Goal: Find specific page/section: Find specific page/section

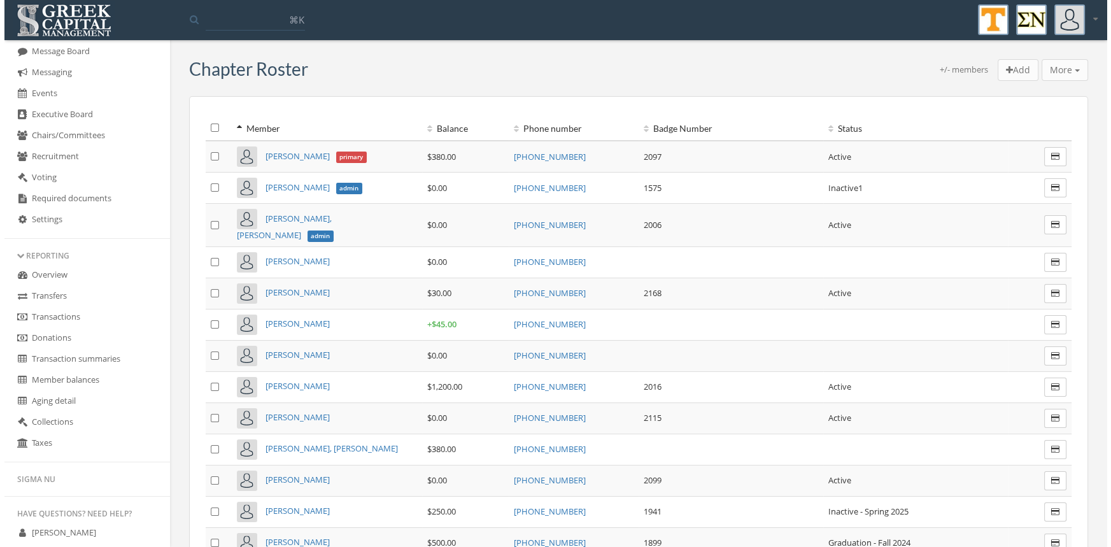
scroll to position [329, 0]
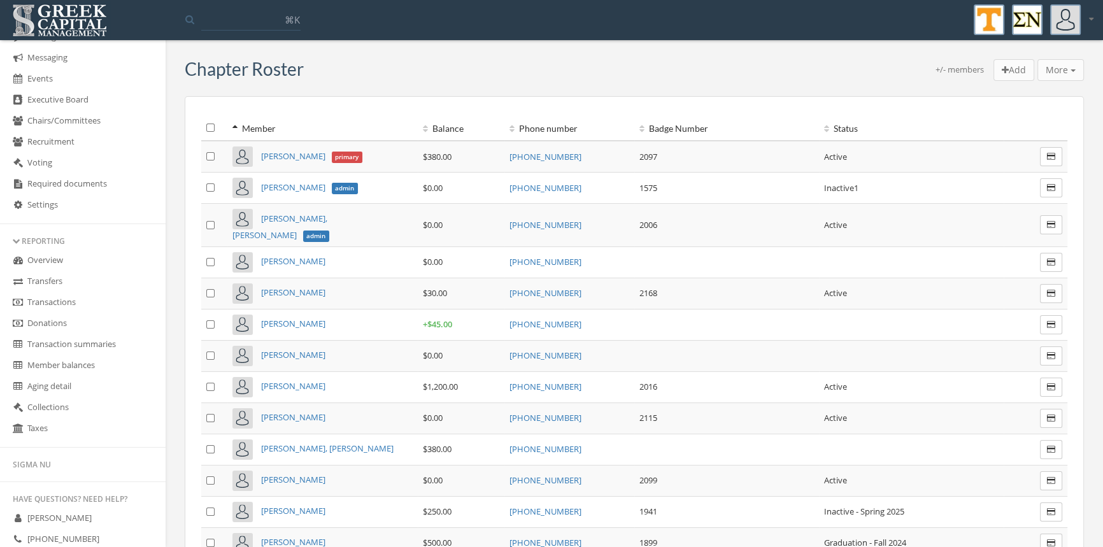
click at [69, 301] on link "Transactions" at bounding box center [83, 302] width 166 height 21
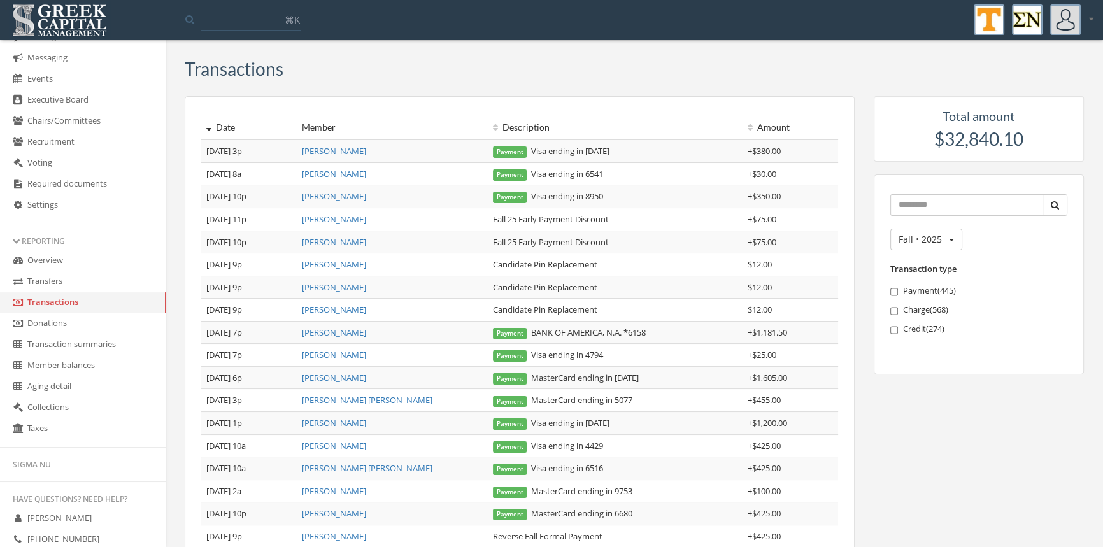
click at [336, 151] on link "[PERSON_NAME]" at bounding box center [334, 150] width 64 height 11
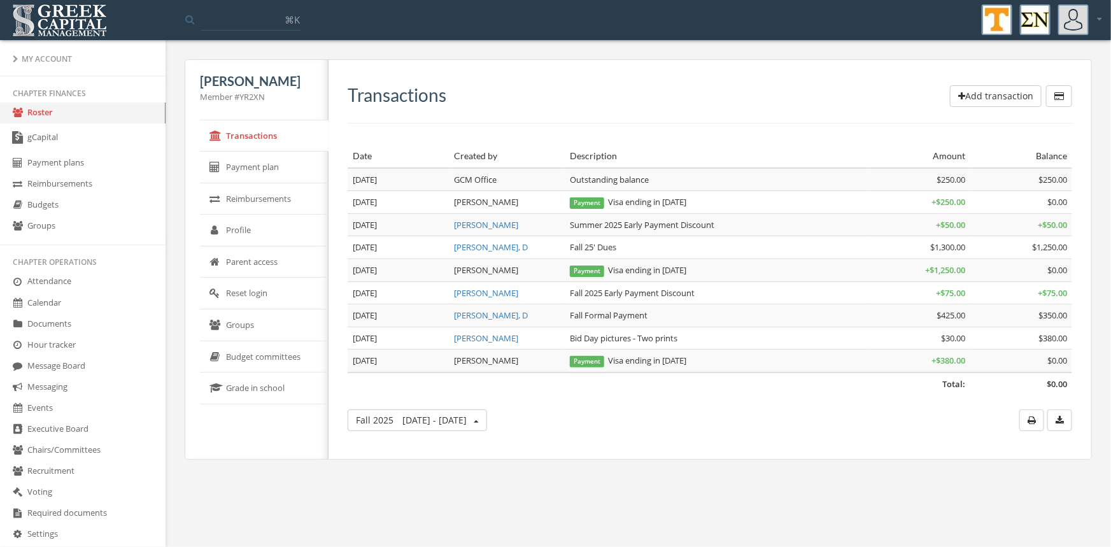
click at [36, 115] on link "Roster" at bounding box center [83, 113] width 166 height 21
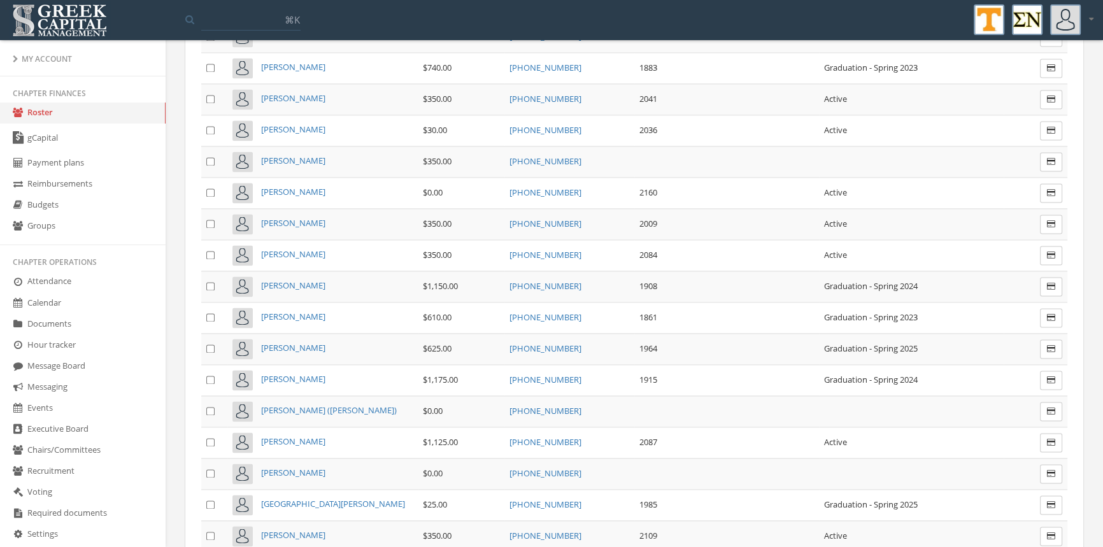
scroll to position [2277, 0]
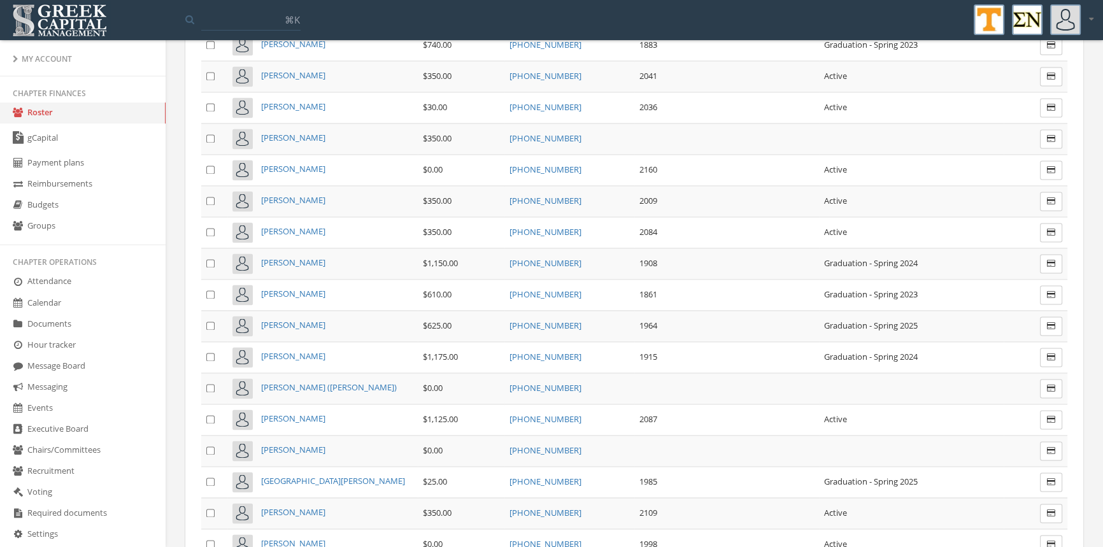
click at [296, 538] on span "[PERSON_NAME]" at bounding box center [293, 543] width 64 height 11
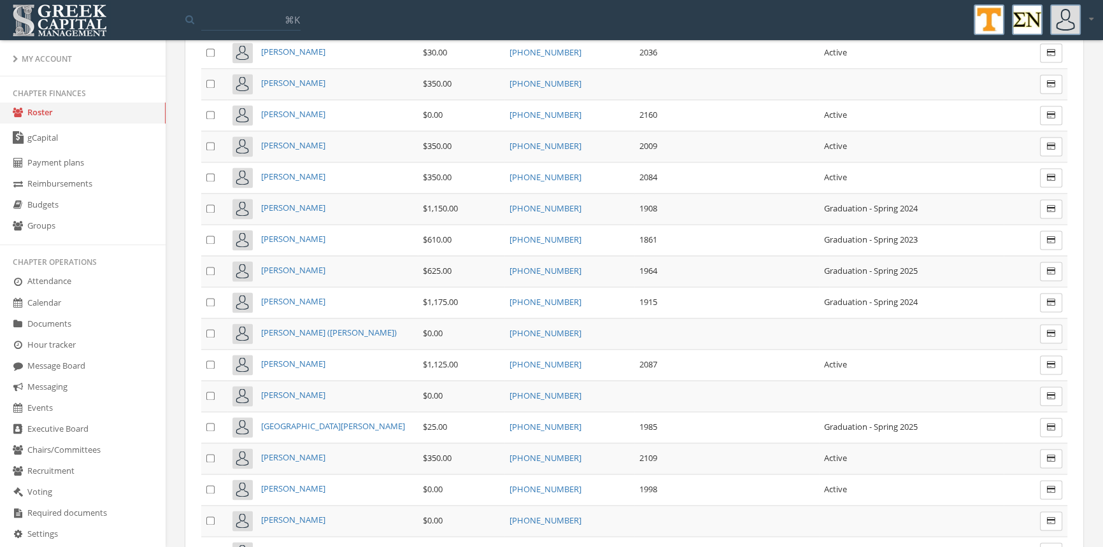
scroll to position [2505, 0]
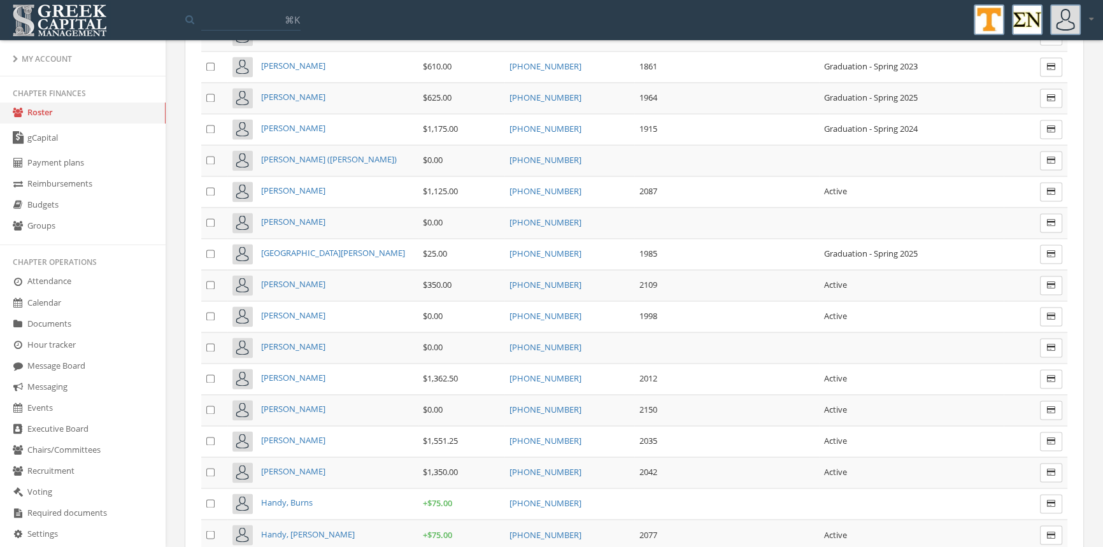
click at [285, 403] on span "[PERSON_NAME]" at bounding box center [293, 408] width 64 height 11
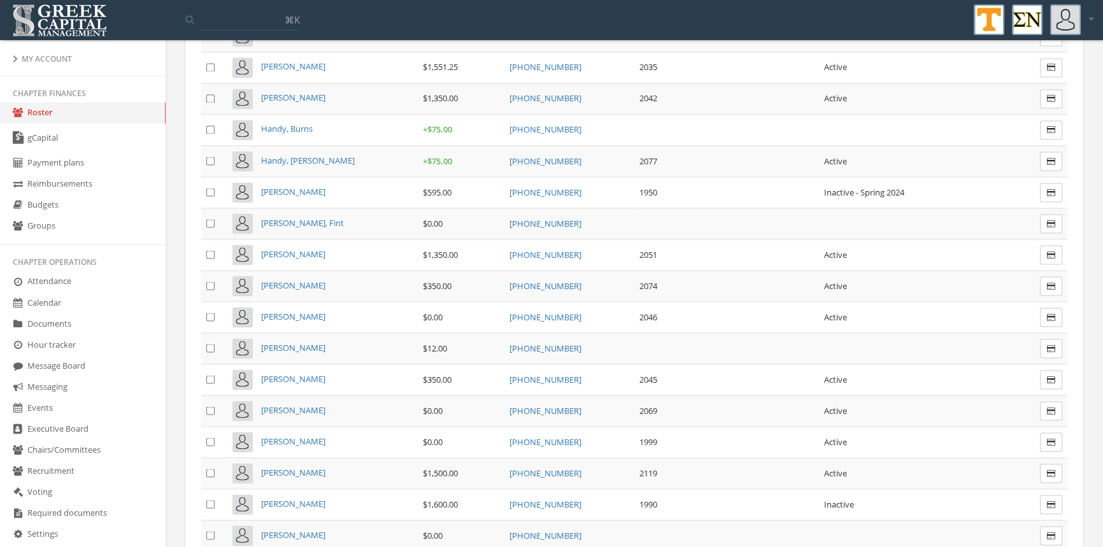
scroll to position [2569, 0]
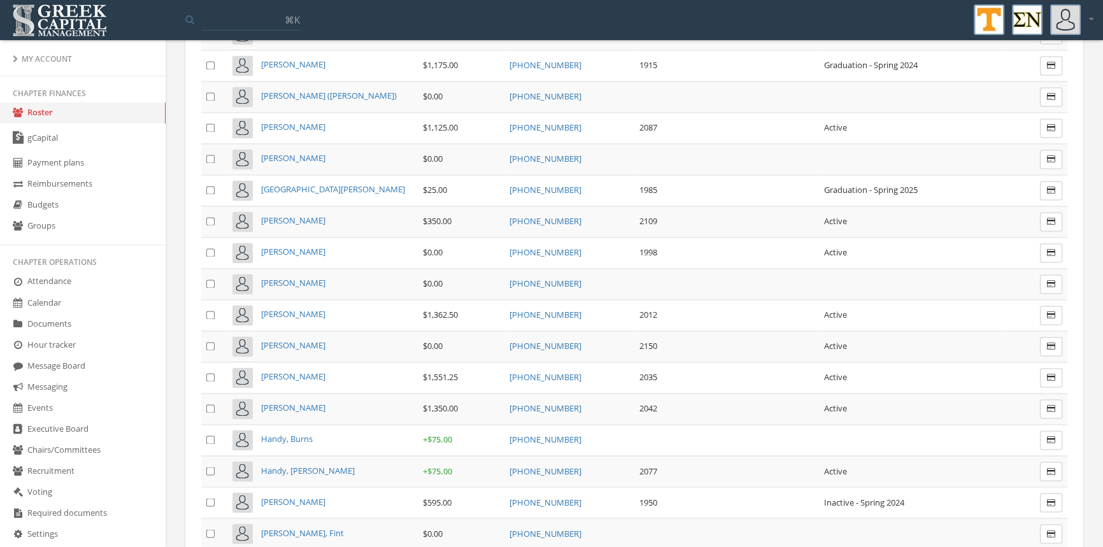
click at [292, 371] on span "[PERSON_NAME]" at bounding box center [293, 376] width 64 height 11
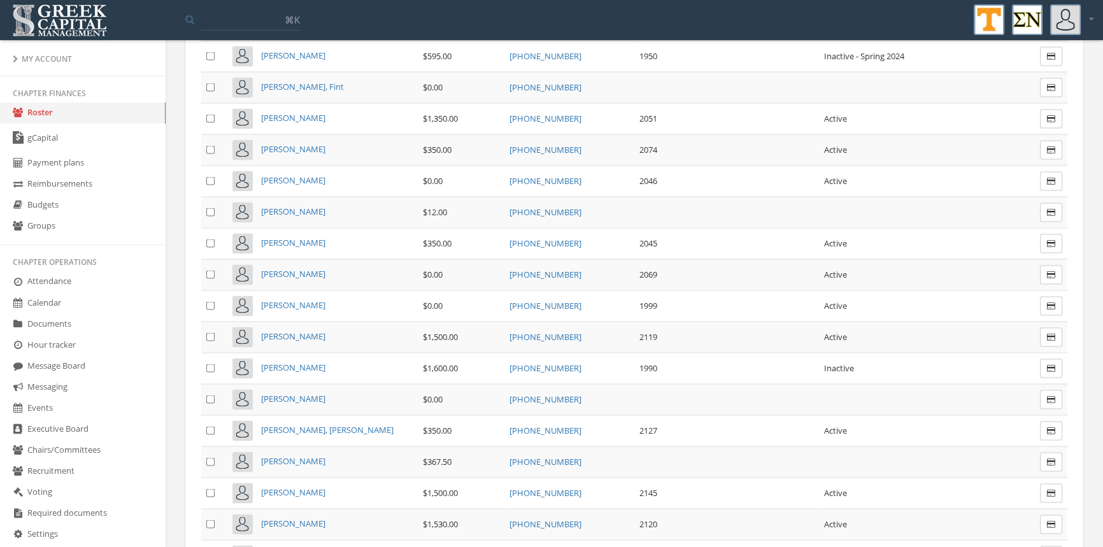
scroll to position [2906, 0]
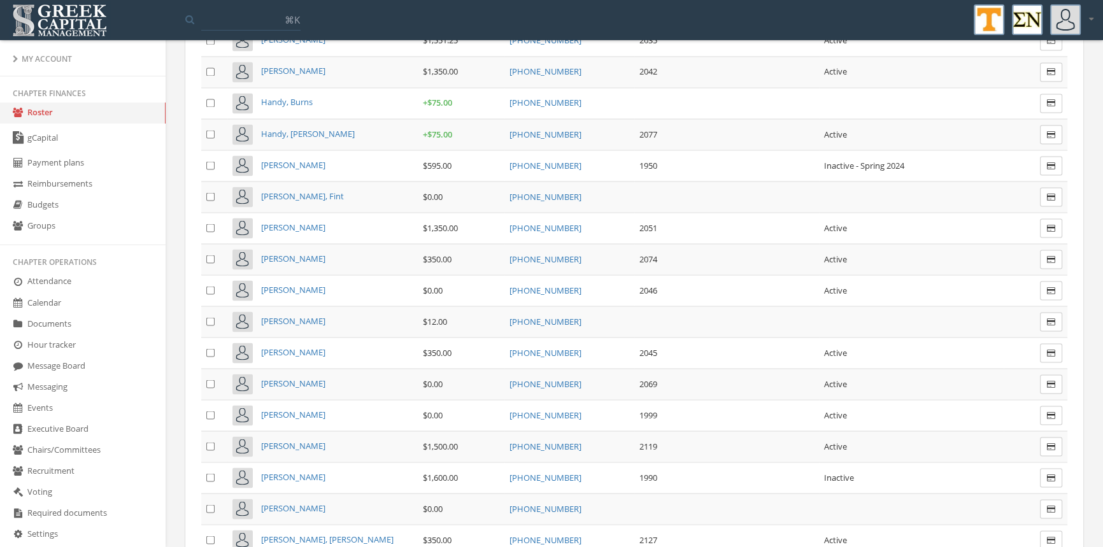
click at [304, 127] on span "Handy, [PERSON_NAME]" at bounding box center [308, 132] width 94 height 11
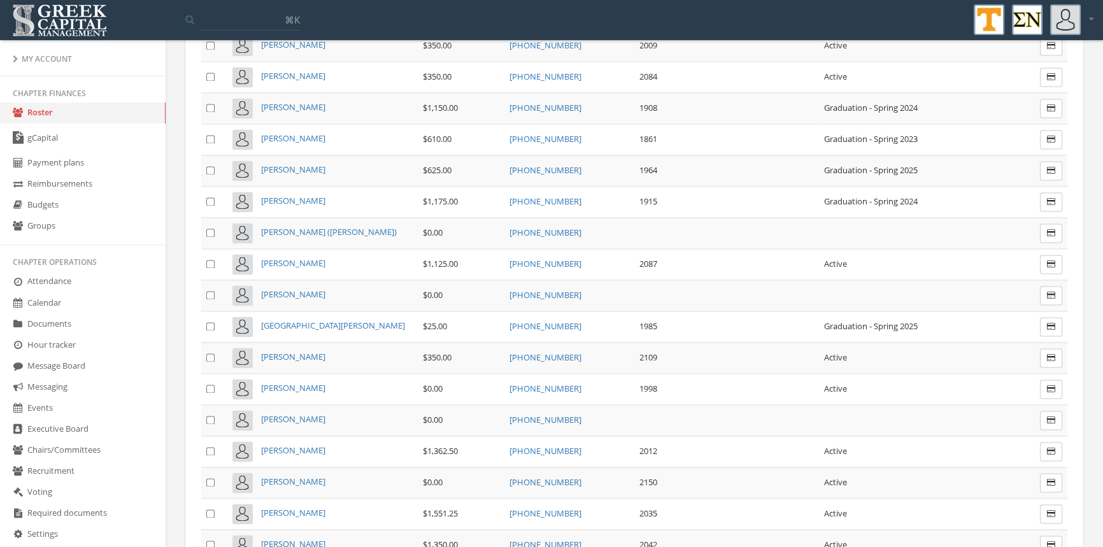
scroll to position [2824, 0]
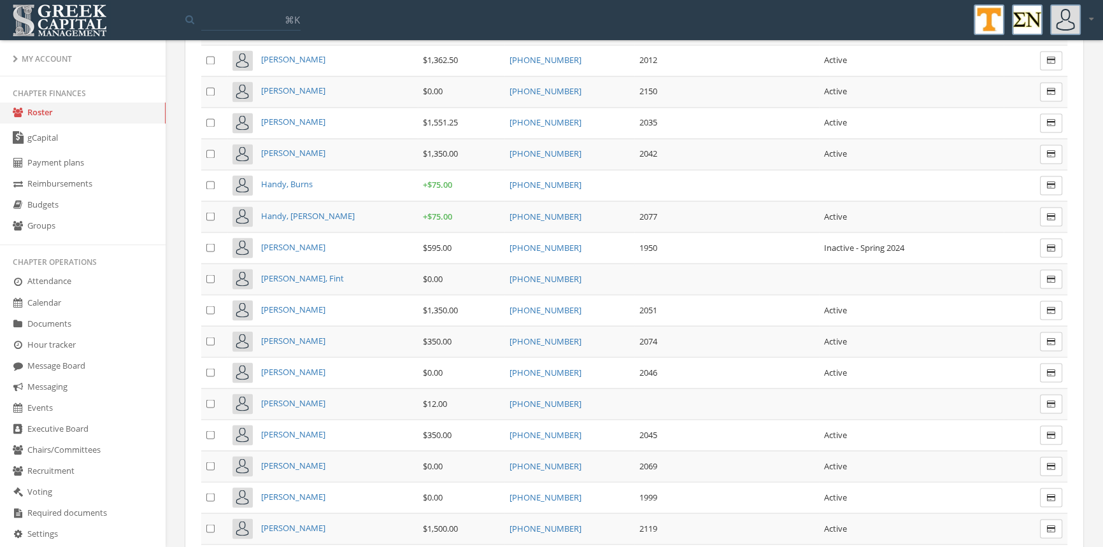
click at [325, 366] on span "[PERSON_NAME]" at bounding box center [293, 371] width 64 height 11
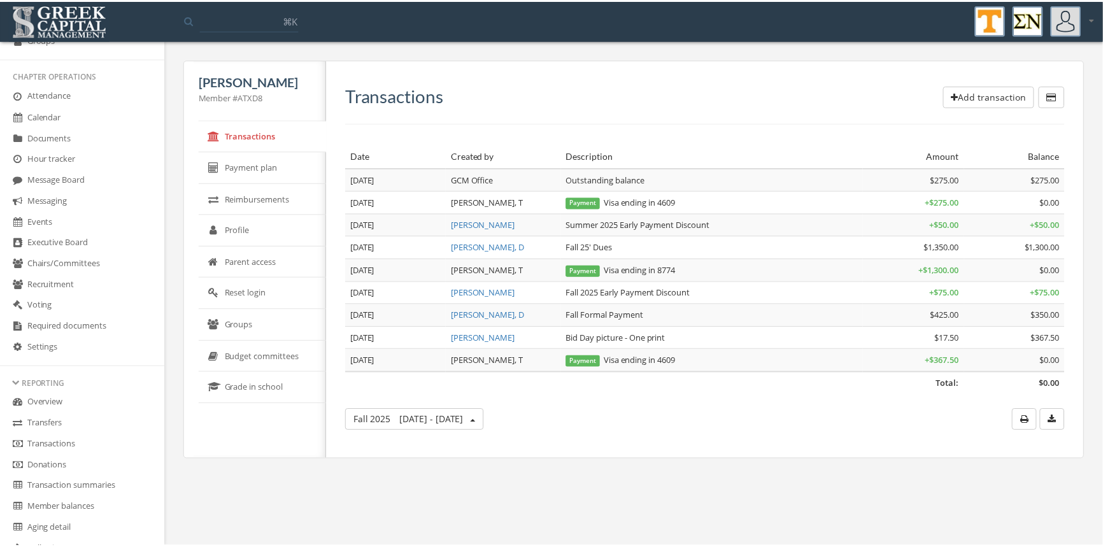
scroll to position [237, 0]
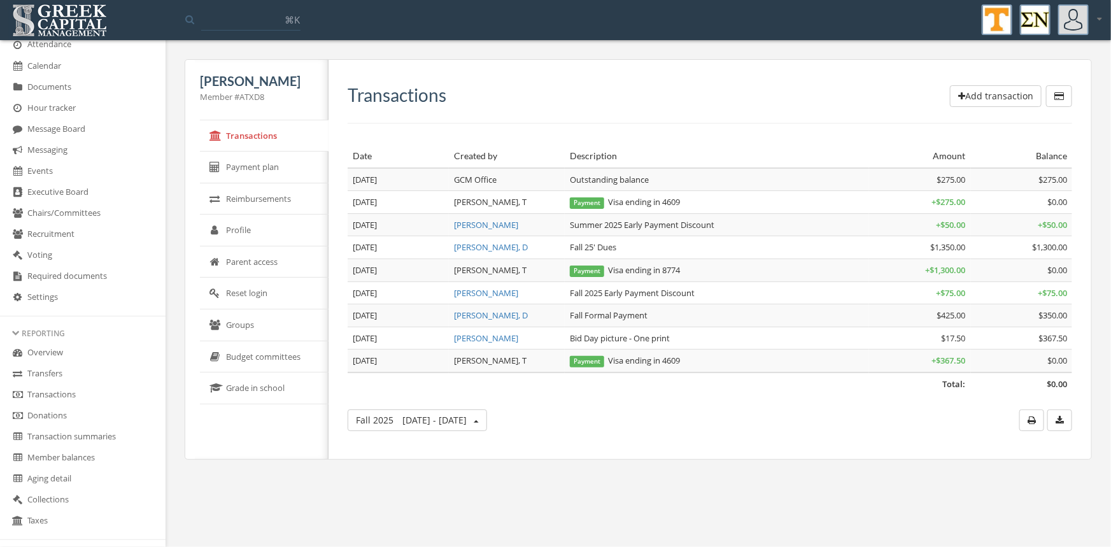
click at [76, 395] on link "Transactions" at bounding box center [83, 395] width 166 height 21
